Goal: Transaction & Acquisition: Purchase product/service

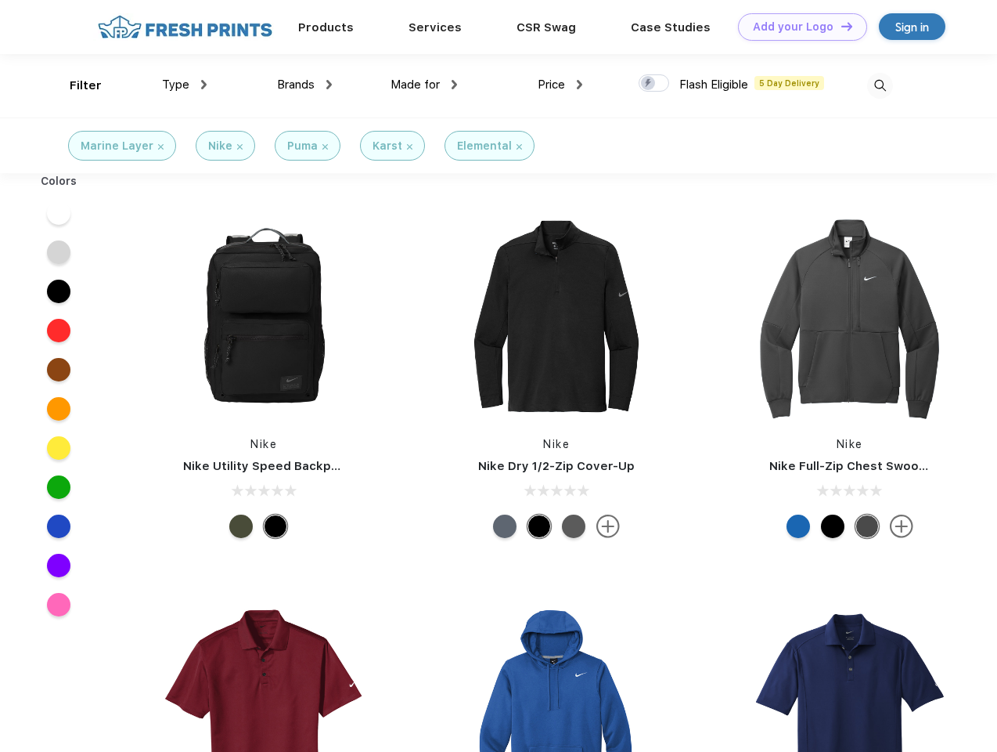
click at [797, 27] on link "Add your Logo Design Tool" at bounding box center [802, 26] width 129 height 27
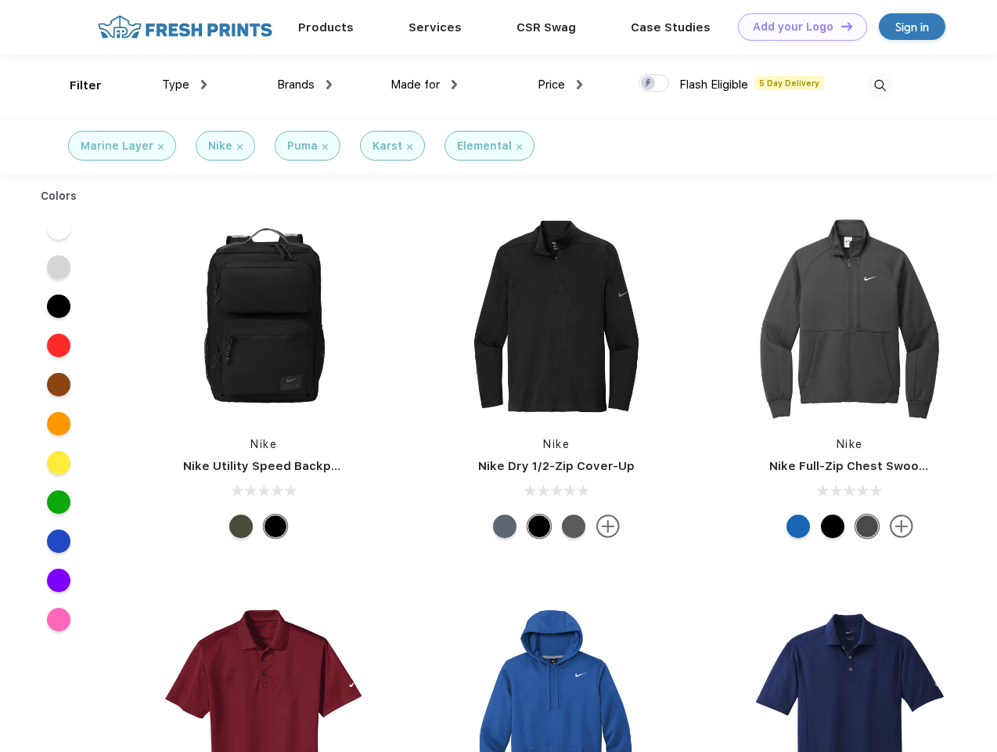
click at [0, 0] on div "Design Tool" at bounding box center [0, 0] width 0 height 0
click at [840, 26] on link "Add your Logo Design Tool" at bounding box center [802, 26] width 129 height 27
click at [75, 85] on div "Filter" at bounding box center [86, 86] width 32 height 18
click at [185, 85] on span "Type" at bounding box center [175, 85] width 27 height 14
click at [305, 85] on span "Brands" at bounding box center [296, 85] width 38 height 14
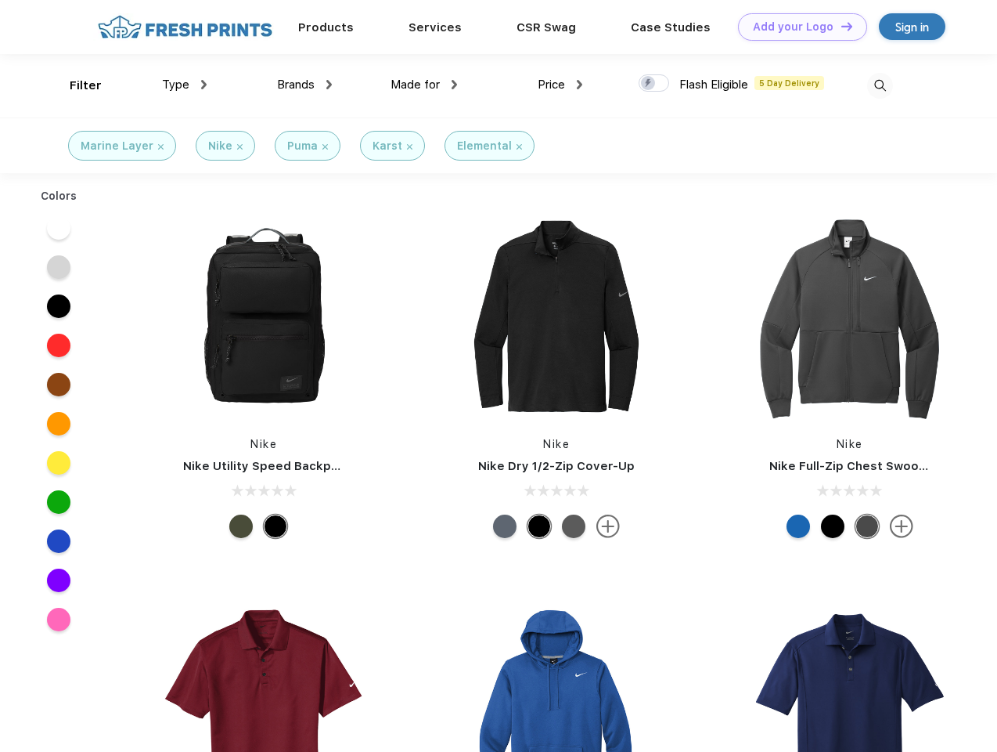
click at [424, 85] on span "Made for" at bounding box center [415, 85] width 49 height 14
click at [561, 85] on span "Price" at bounding box center [551, 85] width 27 height 14
click at [654, 84] on div at bounding box center [654, 82] width 31 height 17
click at [649, 84] on input "checkbox" at bounding box center [644, 79] width 10 height 10
click at [880, 85] on img at bounding box center [880, 86] width 26 height 26
